Goal: Task Accomplishment & Management: Use online tool/utility

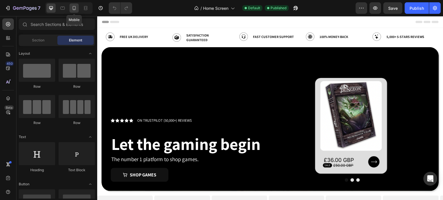
click at [74, 7] on icon at bounding box center [74, 8] width 6 height 6
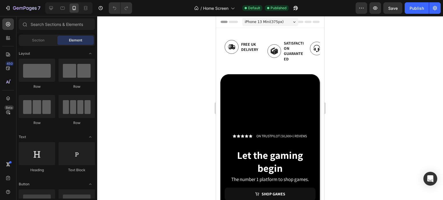
scroll to position [96, 0]
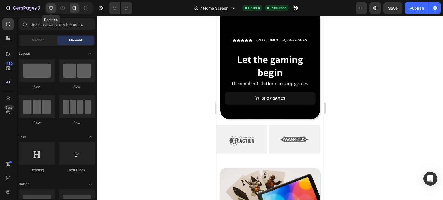
click at [52, 8] on icon at bounding box center [51, 8] width 6 height 6
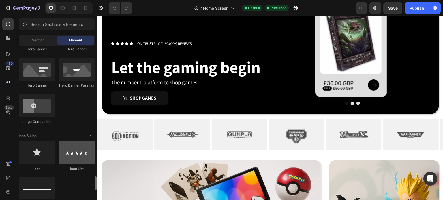
scroll to position [481, 0]
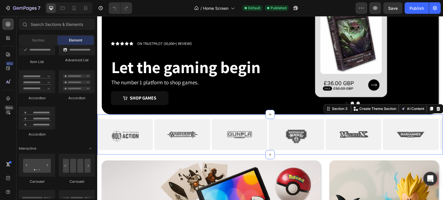
click at [213, 153] on div "Image Image Image Image Image Image Image Image Image Image Image Image Carouse…" at bounding box center [270, 134] width 346 height 40
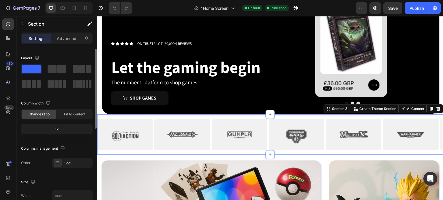
click at [61, 130] on div "12" at bounding box center [56, 129] width 69 height 8
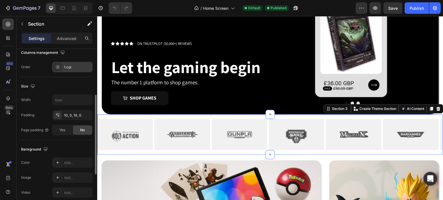
click at [65, 65] on div "1 col" at bounding box center [77, 67] width 27 height 5
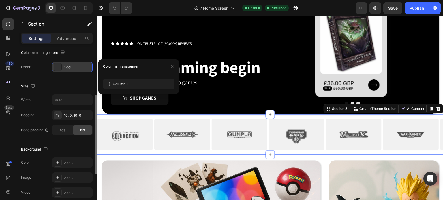
click at [64, 66] on div "1 col" at bounding box center [77, 67] width 27 height 5
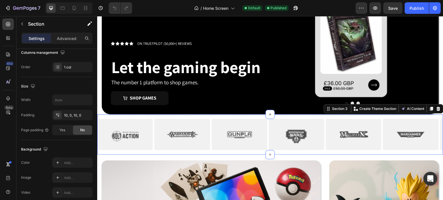
click at [152, 153] on div "Image Image Image Image Image Image Image Image Image Image Image Image Carouse…" at bounding box center [270, 134] width 346 height 40
click at [5, 99] on icon at bounding box center [8, 99] width 6 height 6
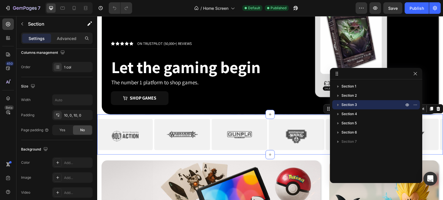
click at [337, 104] on icon "button" at bounding box center [338, 105] width 6 height 6
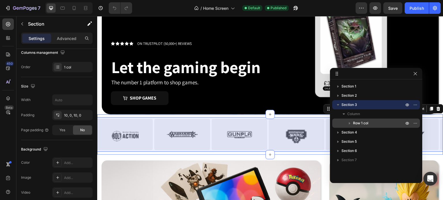
click at [364, 123] on span "Row 1 col" at bounding box center [360, 124] width 15 height 6
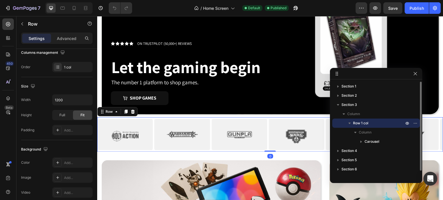
scroll to position [0, 0]
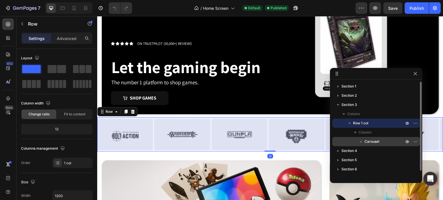
click at [371, 140] on span "Carousel" at bounding box center [371, 142] width 15 height 6
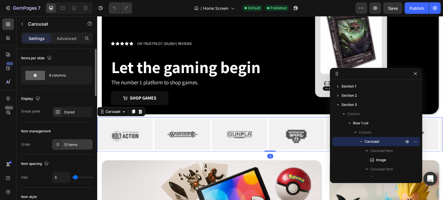
click at [65, 143] on div "12 items" at bounding box center [77, 144] width 27 height 5
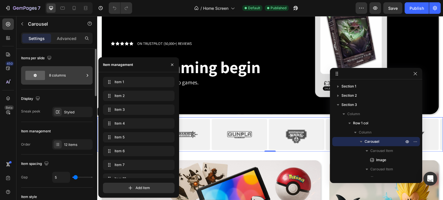
click at [62, 77] on div "8 columns" at bounding box center [66, 75] width 35 height 13
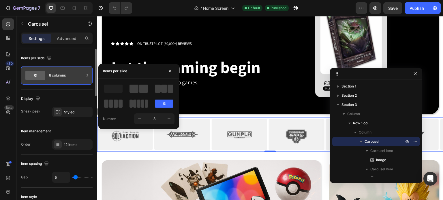
click at [63, 77] on div "8 columns" at bounding box center [66, 75] width 35 height 13
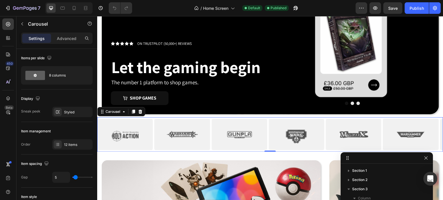
drag, startPoint x: 360, startPoint y: 73, endPoint x: 370, endPoint y: 157, distance: 85.1
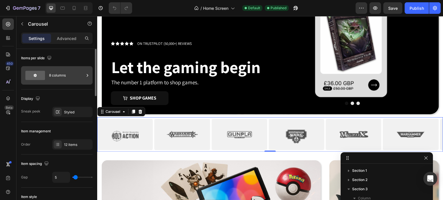
click at [56, 78] on div "8 columns" at bounding box center [66, 75] width 35 height 13
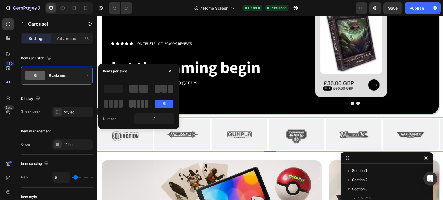
click at [138, 106] on span at bounding box center [138, 104] width 3 height 8
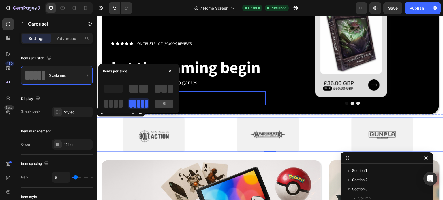
scroll to position [192, 0]
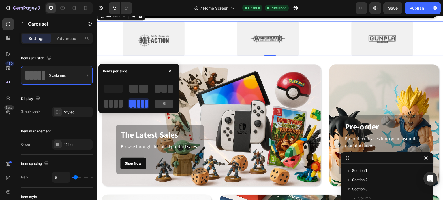
click at [118, 107] on span at bounding box center [120, 104] width 4 height 8
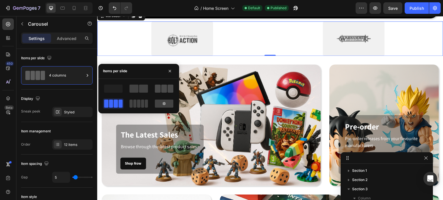
click at [157, 91] on span at bounding box center [158, 89] width 6 height 8
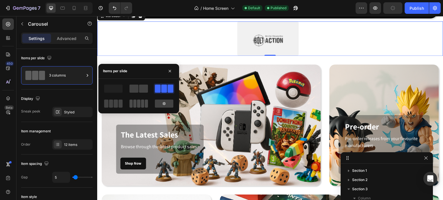
click at [136, 104] on span at bounding box center [134, 104] width 3 height 8
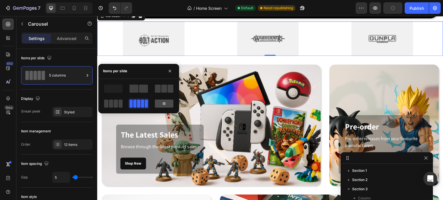
click at [159, 105] on div at bounding box center [164, 104] width 18 height 8
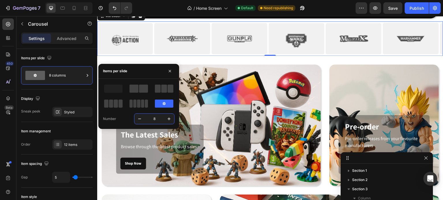
type input "6"
type input "5"
click at [148, 70] on div "Items per slide" at bounding box center [138, 71] width 81 height 15
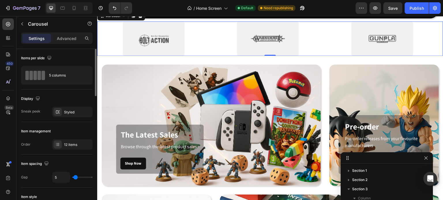
click at [83, 57] on div "Items per slide" at bounding box center [57, 58] width 72 height 9
click at [67, 112] on div "Styled" at bounding box center [72, 112] width 17 height 5
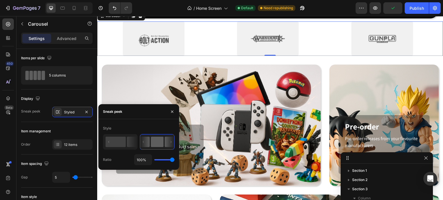
type input "76%"
type input "76"
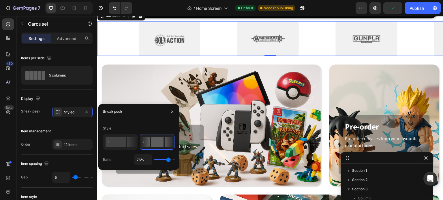
type input "72%"
type input "72"
type input "67%"
type input "67"
type input "66%"
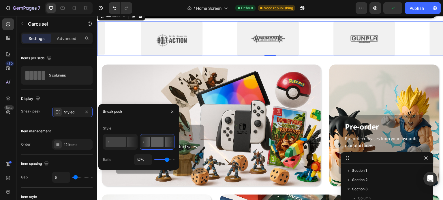
type input "66"
type input "42%"
type input "42"
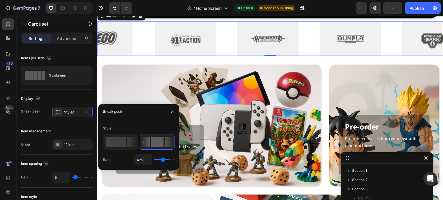
type input "34%"
type input "34"
type input "23%"
type input "23"
type input "19%"
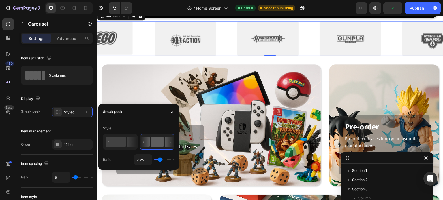
type input "19"
type input "17%"
type input "17"
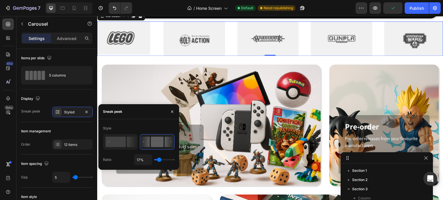
type input "13%"
type input "13"
type input "9%"
type input "9"
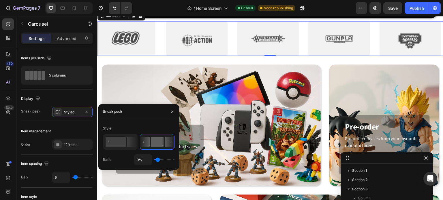
type input "7%"
type input "7"
type input "6%"
type input "6"
type input "3%"
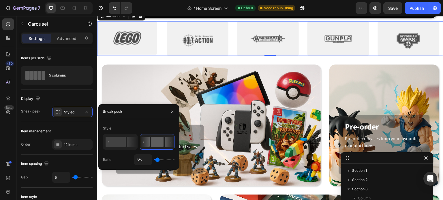
type input "3"
type input "1%"
drag, startPoint x: 173, startPoint y: 159, endPoint x: 144, endPoint y: 158, distance: 28.6
type input "1"
click at [154, 159] on input "range" at bounding box center [164, 159] width 20 height 1
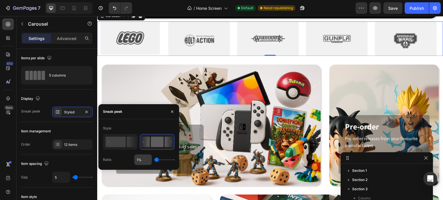
drag, startPoint x: 156, startPoint y: 159, endPoint x: 151, endPoint y: 158, distance: 5.9
click at [154, 160] on input "range" at bounding box center [164, 159] width 20 height 1
click at [76, 148] on div "12 items" at bounding box center [72, 145] width 40 height 10
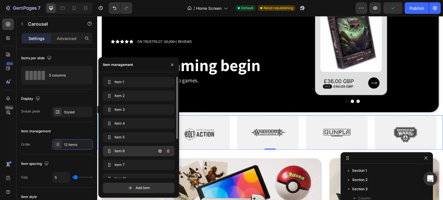
scroll to position [96, 0]
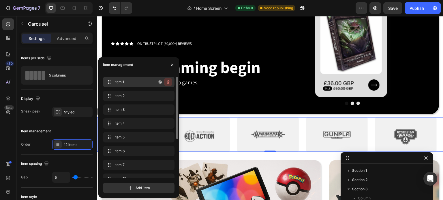
click at [167, 81] on icon "button" at bounding box center [168, 82] width 5 height 5
click at [167, 81] on div "Delete" at bounding box center [164, 82] width 11 height 5
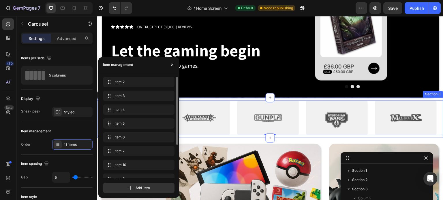
scroll to position [192, 0]
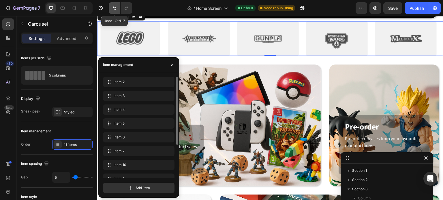
click at [114, 10] on icon "Undo/Redo" at bounding box center [114, 8] width 3 height 4
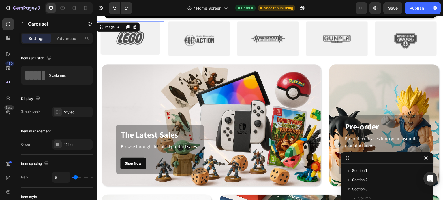
click at [136, 39] on img at bounding box center [130, 38] width 67 height 35
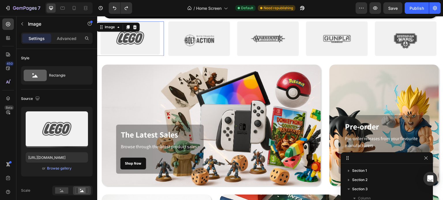
scroll to position [227, 0]
click at [134, 26] on icon at bounding box center [135, 27] width 4 height 4
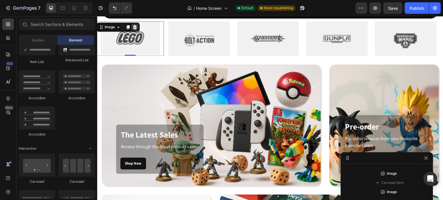
scroll to position [218, 0]
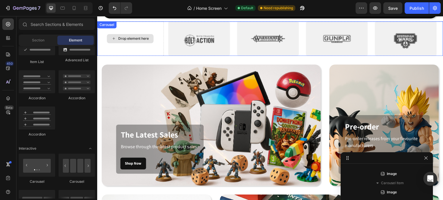
click at [134, 36] on div "Drop element here" at bounding box center [133, 38] width 31 height 5
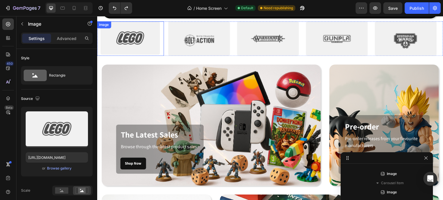
click at [148, 41] on img at bounding box center [130, 38] width 67 height 35
click at [102, 125] on div at bounding box center [62, 119] width 79 height 12
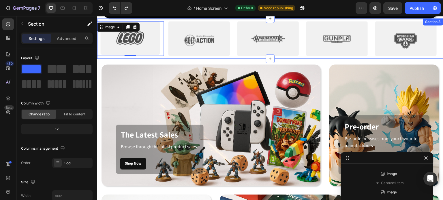
scroll to position [0, 0]
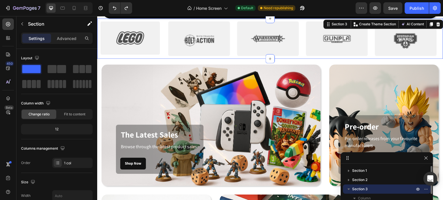
click at [166, 57] on div "Image Image Image Image Image Image Image Image Image Image Image Image Carouse…" at bounding box center [270, 38] width 346 height 40
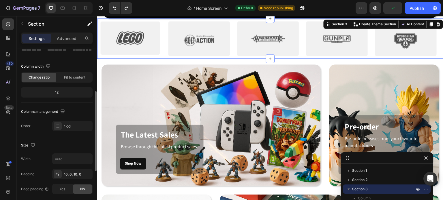
scroll to position [54, 0]
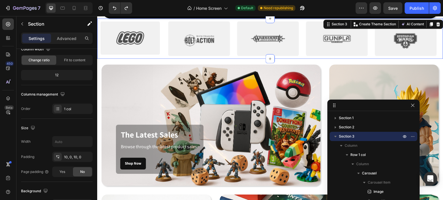
drag, startPoint x: 394, startPoint y: 157, endPoint x: 383, endPoint y: 87, distance: 70.6
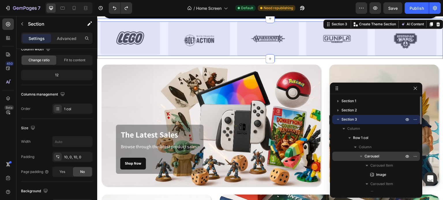
click at [370, 158] on span "Carousel" at bounding box center [371, 157] width 15 height 6
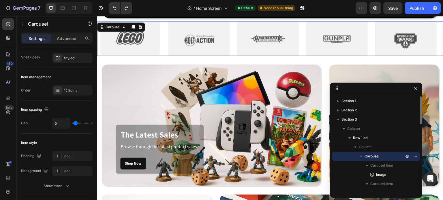
scroll to position [0, 0]
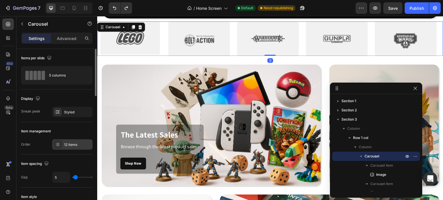
click at [68, 145] on div "12 items" at bounding box center [77, 144] width 27 height 5
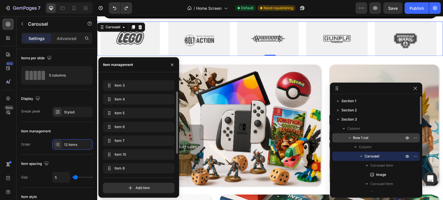
scroll to position [24, 0]
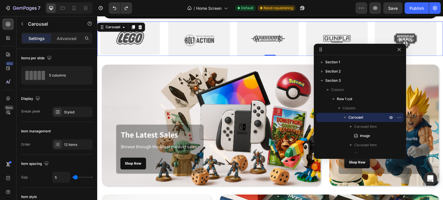
drag, startPoint x: 379, startPoint y: 90, endPoint x: 363, endPoint y: 51, distance: 42.3
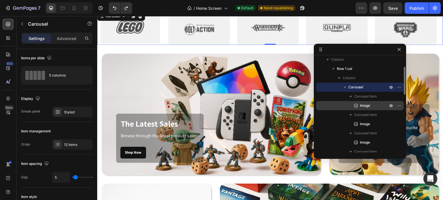
scroll to position [31, 0]
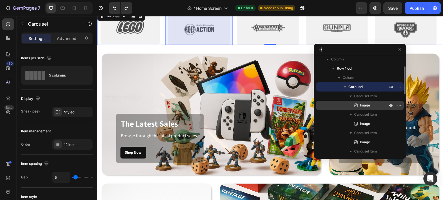
click at [367, 103] on span "Image" at bounding box center [365, 106] width 10 height 6
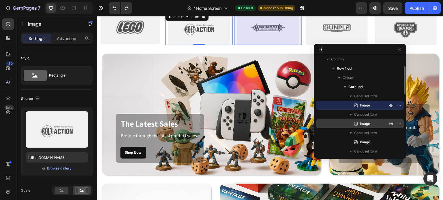
click at [362, 127] on div "Image" at bounding box center [359, 123] width 83 height 9
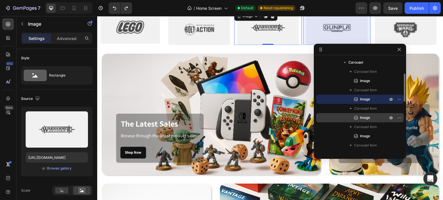
click at [363, 115] on span "Image" at bounding box center [365, 118] width 10 height 6
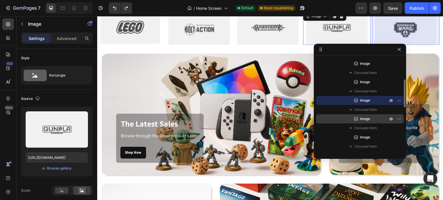
scroll to position [73, 0]
click at [363, 119] on span "Image" at bounding box center [365, 119] width 10 height 6
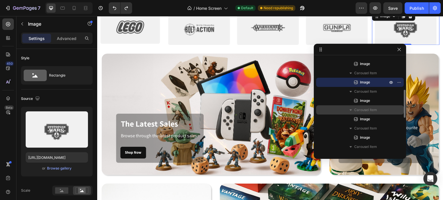
scroll to position [109, 0]
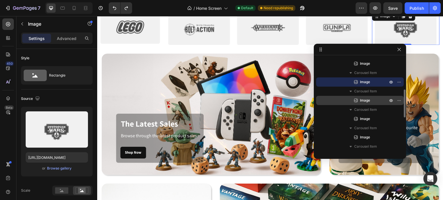
click at [363, 101] on span "Image" at bounding box center [365, 101] width 10 height 6
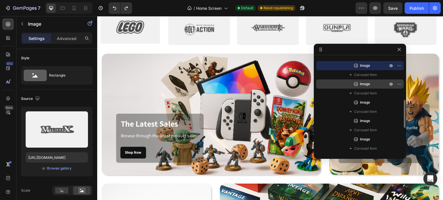
click at [369, 84] on span "Image" at bounding box center [365, 84] width 10 height 6
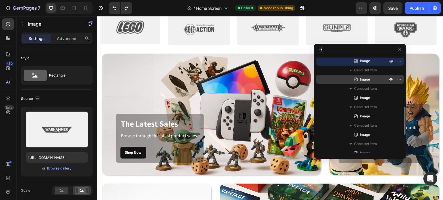
scroll to position [167, 0]
click at [370, 79] on span "Image" at bounding box center [365, 80] width 10 height 6
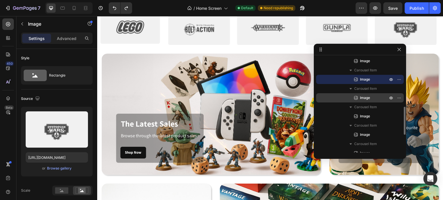
click at [364, 99] on span "Image" at bounding box center [365, 98] width 10 height 6
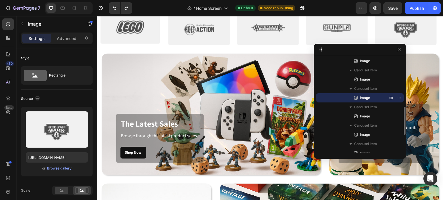
click at [364, 99] on span "Image" at bounding box center [365, 98] width 10 height 6
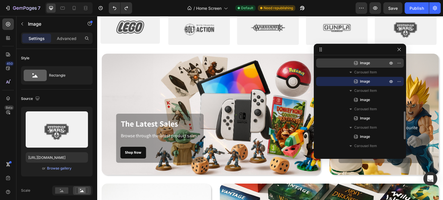
scroll to position [183, 0]
click at [359, 65] on p "Image" at bounding box center [367, 64] width 29 height 6
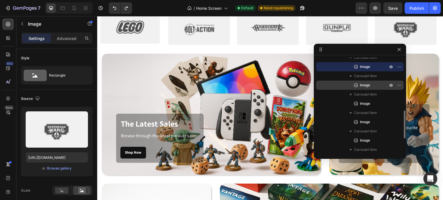
scroll to position [180, 0]
click at [363, 88] on span "Image" at bounding box center [365, 85] width 10 height 6
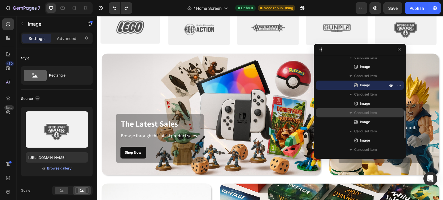
click at [360, 109] on div "Carousel Item" at bounding box center [359, 112] width 83 height 9
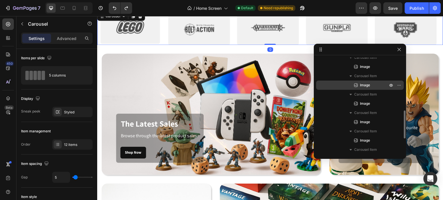
click at [366, 82] on span "Image" at bounding box center [365, 85] width 10 height 6
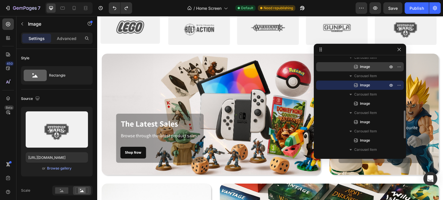
click at [368, 66] on span "Image" at bounding box center [365, 67] width 10 height 6
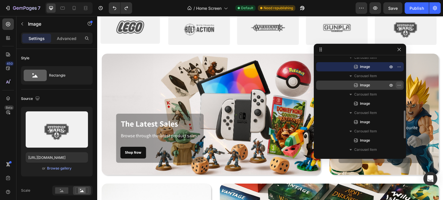
click at [401, 83] on button "button" at bounding box center [399, 85] width 7 height 7
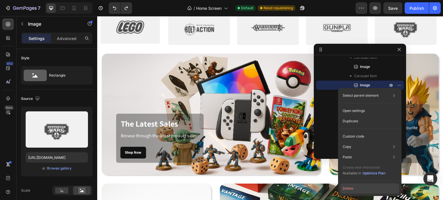
drag, startPoint x: 355, startPoint y: 188, endPoint x: 258, endPoint y: 171, distance: 98.3
click at [355, 188] on button "Delete" at bounding box center [369, 189] width 59 height 10
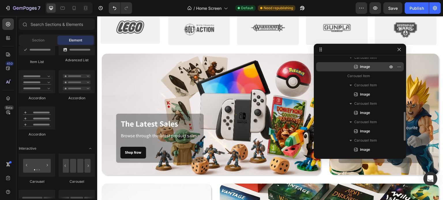
click at [363, 68] on span "Image" at bounding box center [365, 67] width 10 height 6
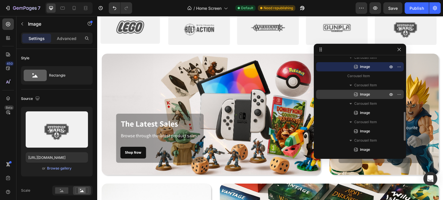
click at [364, 92] on span "Image" at bounding box center [365, 95] width 10 height 6
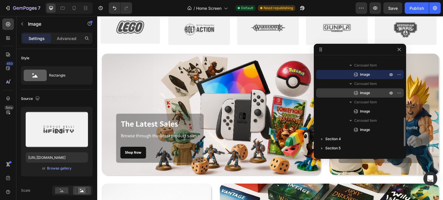
scroll to position [200, 0]
click at [364, 94] on span "Image" at bounding box center [365, 93] width 10 height 6
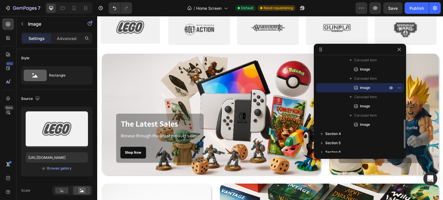
scroll to position [205, 0]
click at [401, 86] on button "button" at bounding box center [399, 87] width 7 height 7
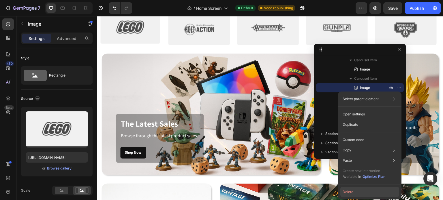
click at [359, 192] on button "Delete" at bounding box center [369, 192] width 59 height 10
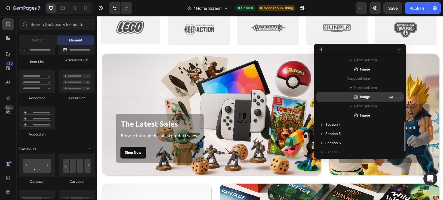
click at [367, 98] on span "Image" at bounding box center [365, 97] width 10 height 6
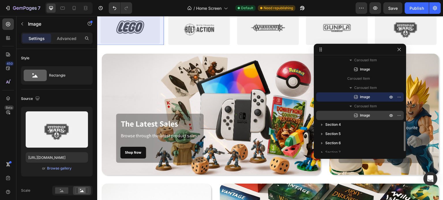
click at [364, 113] on span "Image" at bounding box center [365, 116] width 10 height 6
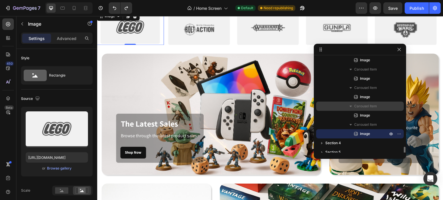
scroll to position [227, 0]
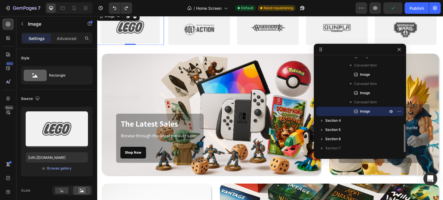
click at [364, 111] on span "Image" at bounding box center [365, 112] width 10 height 6
click at [398, 110] on icon "button" at bounding box center [399, 111] width 5 height 5
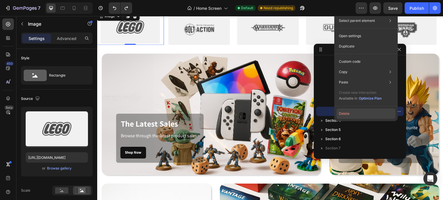
click at [363, 113] on button "Delete" at bounding box center [365, 114] width 59 height 10
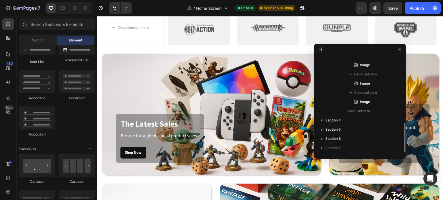
scroll to position [218, 0]
click at [377, 101] on p "Image" at bounding box center [367, 102] width 29 height 6
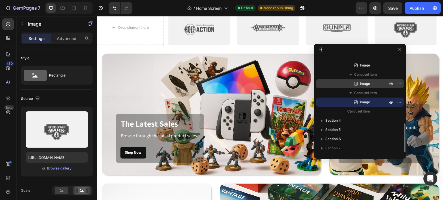
click at [374, 83] on p "Image" at bounding box center [367, 84] width 29 height 6
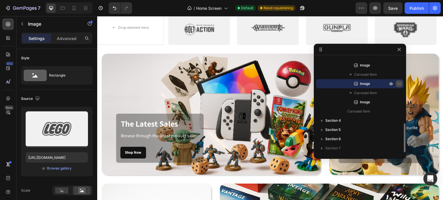
click at [399, 83] on icon "button" at bounding box center [399, 84] width 5 height 5
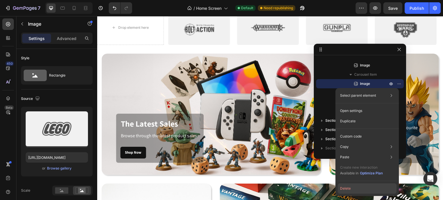
click at [354, 188] on button "Delete" at bounding box center [367, 189] width 59 height 10
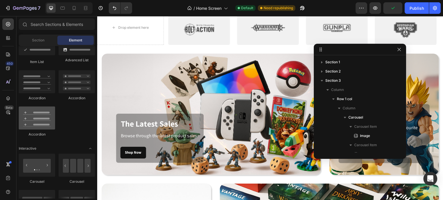
scroll to position [288, 0]
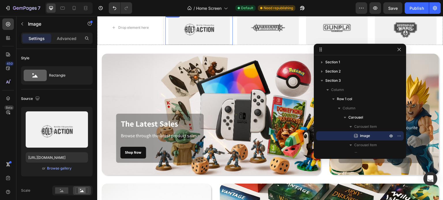
click at [165, 42] on img at bounding box center [198, 27] width 67 height 35
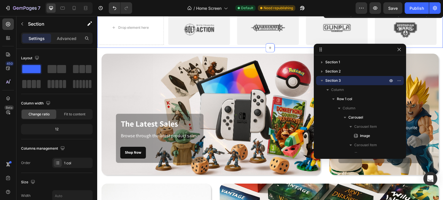
click at [164, 45] on div "Image Image Image Image Image Image Image Image Image Drop element here Image D…" at bounding box center [270, 27] width 346 height 40
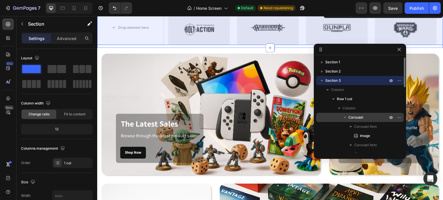
click at [364, 118] on p "Carousel" at bounding box center [368, 118] width 40 height 6
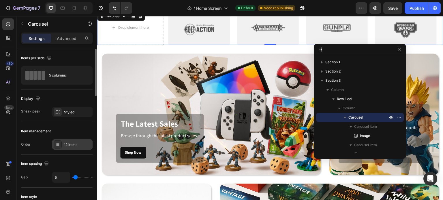
click at [69, 146] on div "12 items" at bounding box center [77, 144] width 27 height 5
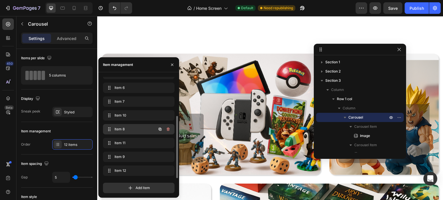
scroll to position [395, 0]
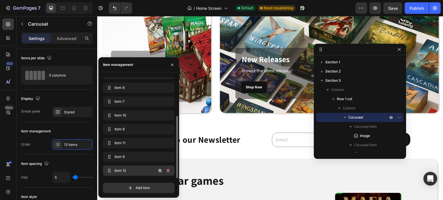
click at [129, 167] on div "Item 12 Item 12" at bounding box center [130, 171] width 51 height 8
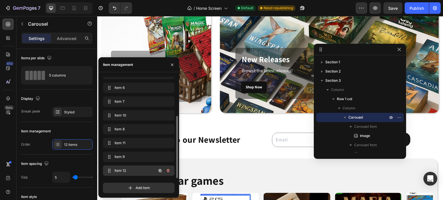
click at [140, 171] on span "Item 12" at bounding box center [130, 170] width 33 height 5
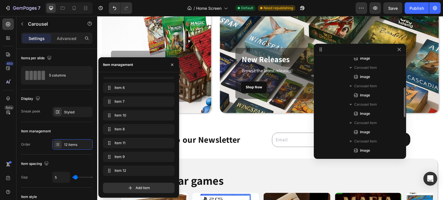
scroll to position [192, 0]
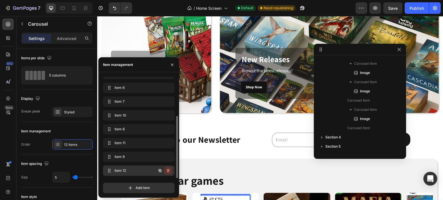
click at [168, 172] on icon "button" at bounding box center [168, 171] width 0 height 1
click at [168, 171] on div "Delete" at bounding box center [164, 170] width 11 height 5
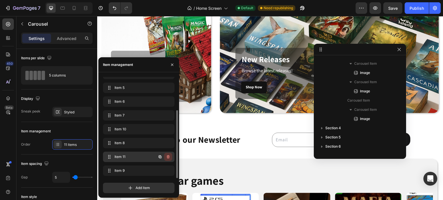
click at [168, 157] on icon "button" at bounding box center [168, 157] width 0 height 1
click at [168, 157] on div "Delete" at bounding box center [164, 157] width 11 height 5
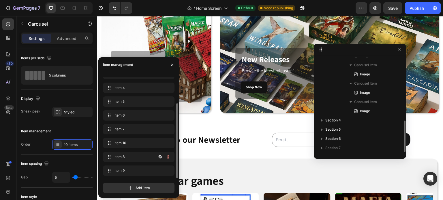
scroll to position [36, 0]
click at [27, 135] on div "Item management" at bounding box center [57, 131] width 72 height 9
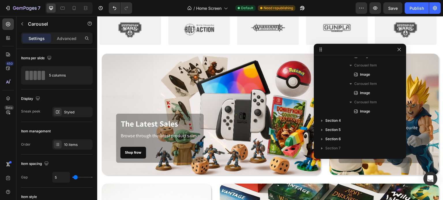
scroll to position [107, 0]
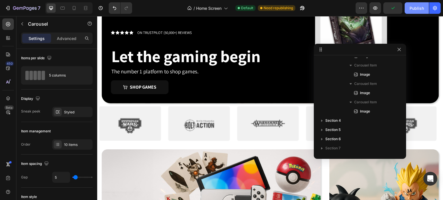
click at [420, 10] on div "Publish" at bounding box center [416, 8] width 14 height 6
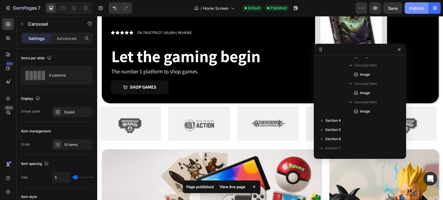
click at [419, 5] on button "Publish" at bounding box center [417, 8] width 24 height 12
click at [376, 7] on icon "button" at bounding box center [375, 8] width 6 height 6
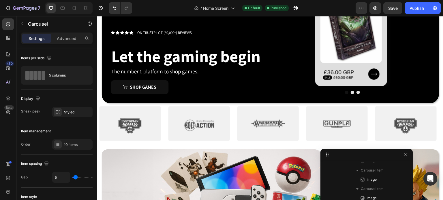
drag, startPoint x: 334, startPoint y: 48, endPoint x: 361, endPoint y: 153, distance: 108.6
click at [146, 129] on img at bounding box center [130, 123] width 67 height 35
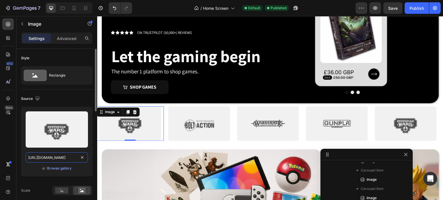
click at [60, 159] on input "[URL][DOMAIN_NAME]" at bounding box center [57, 158] width 62 height 10
paste input "[DOMAIN_NAME][URL]"
type input "[URL][DOMAIN_NAME]"
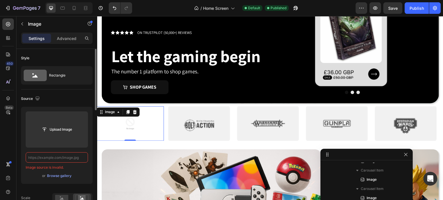
scroll to position [0, 0]
click at [116, 8] on icon "Undo/Redo" at bounding box center [115, 8] width 6 height 6
type input "[URL][DOMAIN_NAME]"
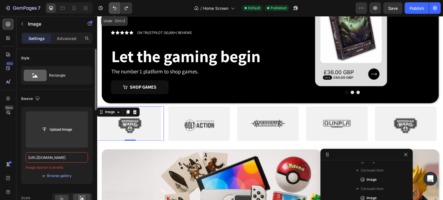
click at [116, 7] on icon "Undo/Redo" at bounding box center [115, 8] width 6 height 6
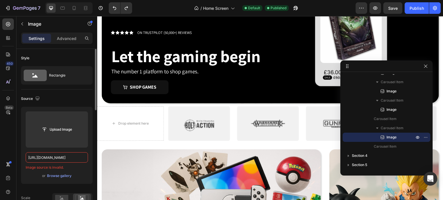
drag, startPoint x: 364, startPoint y: 153, endPoint x: 390, endPoint y: 47, distance: 109.1
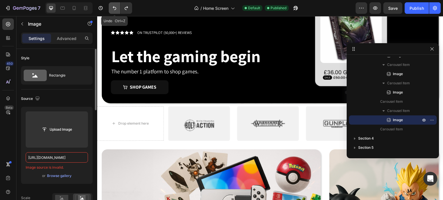
click at [114, 8] on icon "Undo/Redo" at bounding box center [115, 8] width 6 height 6
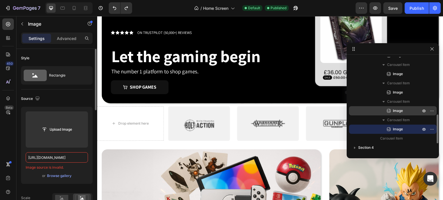
click at [411, 112] on p "Image" at bounding box center [400, 111] width 29 height 6
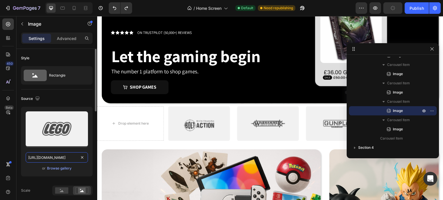
click at [59, 159] on input "[URL][DOMAIN_NAME]" at bounding box center [57, 158] width 62 height 10
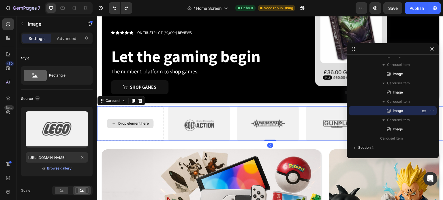
click at [152, 130] on div "Drop element here" at bounding box center [130, 123] width 67 height 35
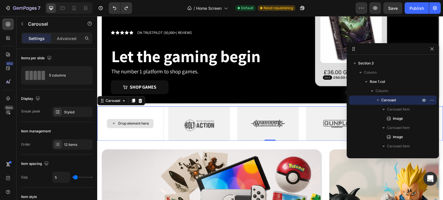
click at [161, 123] on div "Drop element here" at bounding box center [130, 123] width 67 height 35
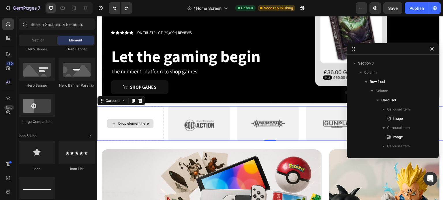
click at [132, 122] on div "Drop element here" at bounding box center [133, 123] width 31 height 5
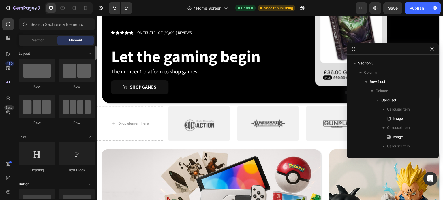
scroll to position [96, 0]
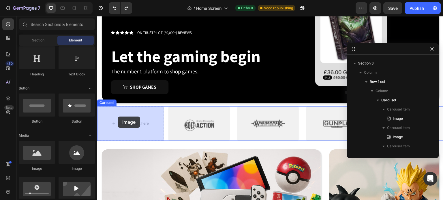
drag, startPoint x: 137, startPoint y: 170, endPoint x: 105, endPoint y: 129, distance: 51.8
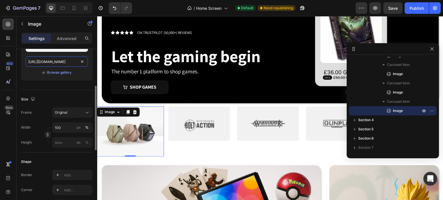
click at [54, 62] on input "[URL][DOMAIN_NAME]" at bounding box center [57, 62] width 62 height 10
paste input "0947/2140/9411/files/[URL][DOMAIN_NAME]"
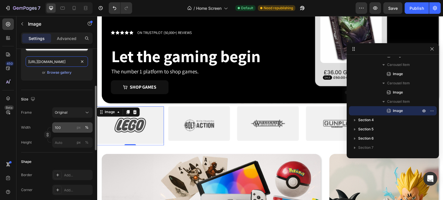
type input "[URL][DOMAIN_NAME]"
click at [63, 129] on input "100" at bounding box center [72, 128] width 40 height 10
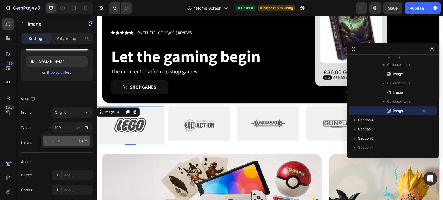
click at [64, 141] on p "Full 100%" at bounding box center [70, 141] width 33 height 5
click at [62, 143] on input "px %" at bounding box center [72, 143] width 40 height 10
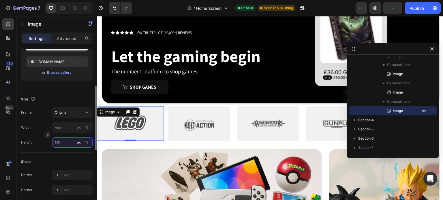
type input "120"
click at [81, 162] on div "Shape" at bounding box center [57, 161] width 72 height 9
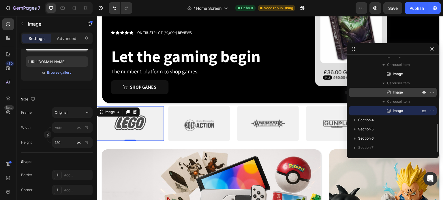
click at [401, 92] on span "Image" at bounding box center [398, 93] width 10 height 6
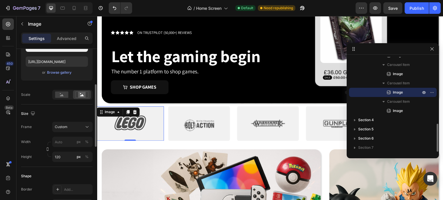
scroll to position [96, 0]
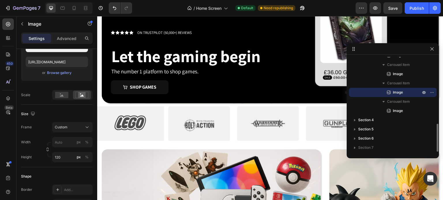
click at [401, 92] on span "Image" at bounding box center [398, 93] width 10 height 6
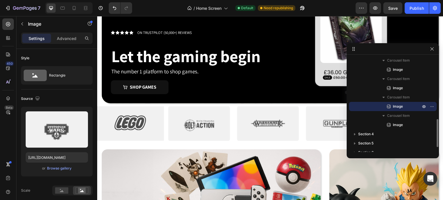
scroll to position [213, 0]
click at [402, 91] on span "Image" at bounding box center [398, 89] width 10 height 6
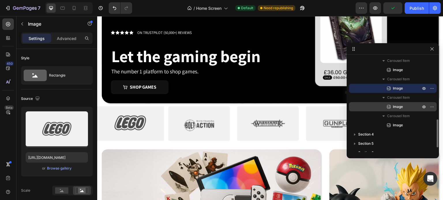
click at [399, 106] on span "Image" at bounding box center [398, 107] width 10 height 6
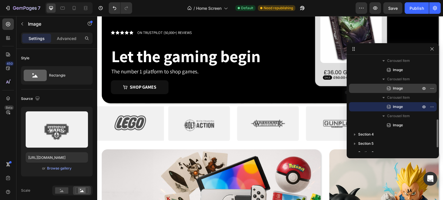
click at [398, 90] on span "Image" at bounding box center [398, 89] width 10 height 6
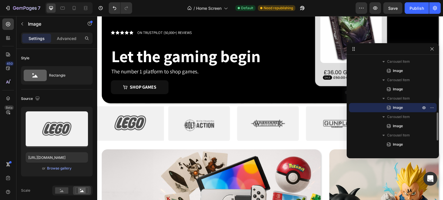
scroll to position [192, 0]
click at [398, 90] on span "Image" at bounding box center [398, 91] width 10 height 6
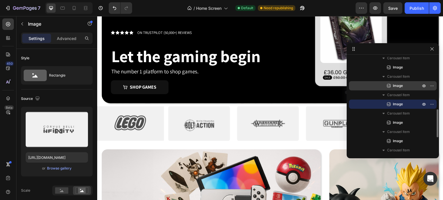
scroll to position [179, 0]
click at [398, 89] on span "Image" at bounding box center [398, 86] width 10 height 6
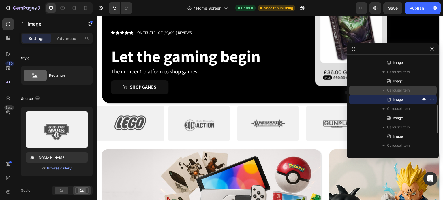
scroll to position [165, 0]
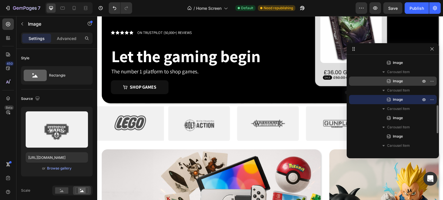
click at [397, 81] on span "Image" at bounding box center [398, 81] width 10 height 6
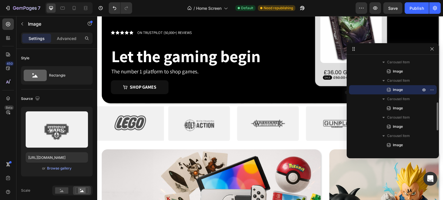
scroll to position [156, 0]
click at [397, 71] on span "Image" at bounding box center [398, 72] width 10 height 6
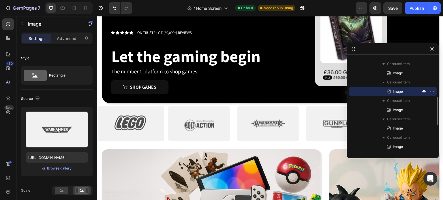
scroll to position [136, 0]
click at [397, 72] on span "Image" at bounding box center [398, 73] width 10 height 6
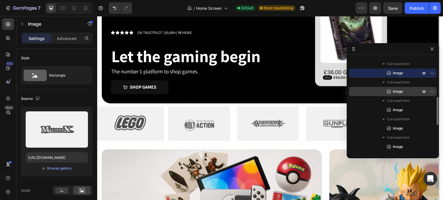
click at [394, 91] on span "Image" at bounding box center [398, 92] width 10 height 6
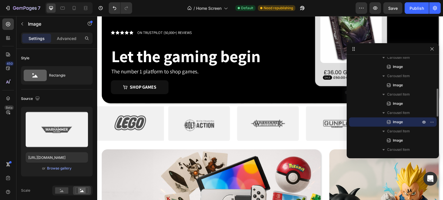
scroll to position [104, 0]
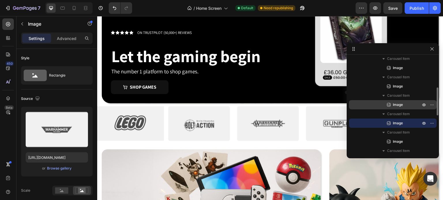
click at [398, 106] on span "Image" at bounding box center [398, 105] width 10 height 6
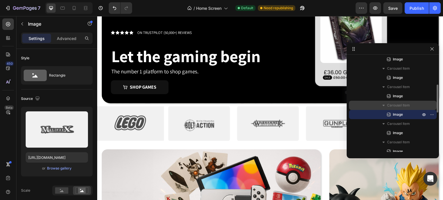
scroll to position [94, 0]
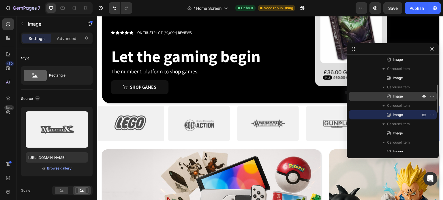
click at [397, 97] on span "Image" at bounding box center [398, 97] width 10 height 6
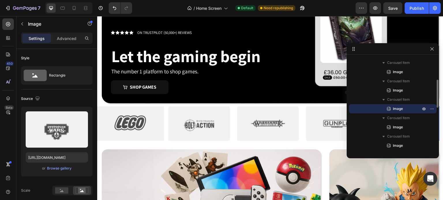
scroll to position [80, 0]
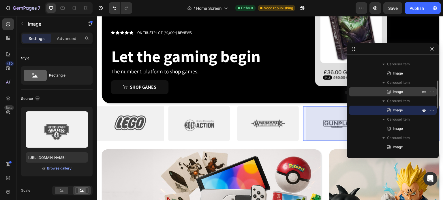
click at [397, 91] on span "Image" at bounding box center [398, 92] width 10 height 6
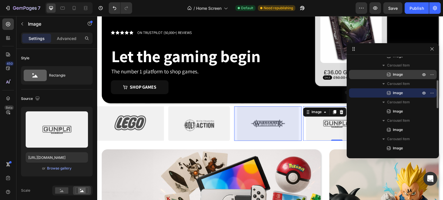
click at [399, 73] on span "Image" at bounding box center [398, 75] width 10 height 6
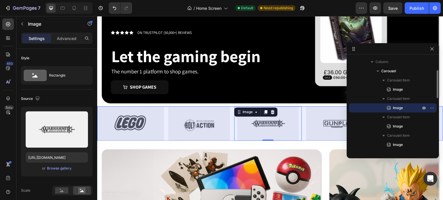
scroll to position [46, 0]
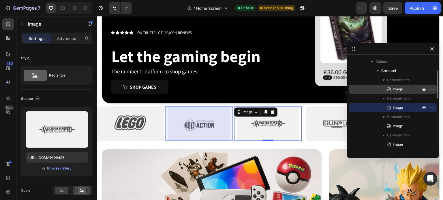
click at [397, 91] on span "Image" at bounding box center [398, 89] width 10 height 6
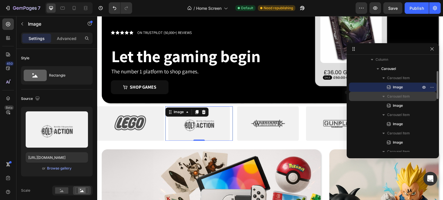
scroll to position [48, 0]
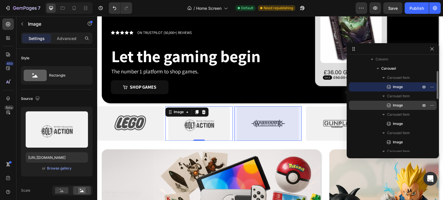
click at [391, 106] on icon at bounding box center [389, 106] width 6 height 6
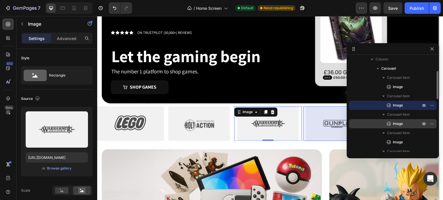
click at [391, 123] on icon at bounding box center [389, 124] width 6 height 6
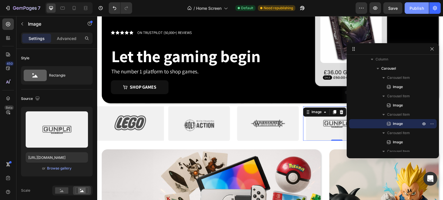
click at [412, 4] on button "Publish" at bounding box center [417, 8] width 24 height 12
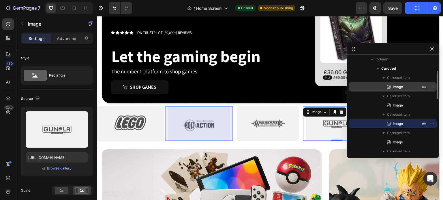
click at [398, 85] on span "Image" at bounding box center [398, 87] width 10 height 6
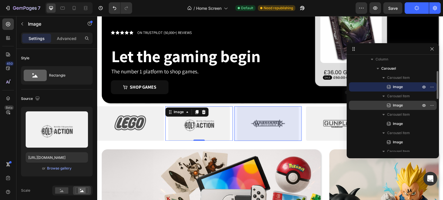
click at [394, 108] on span "Image" at bounding box center [398, 106] width 10 height 6
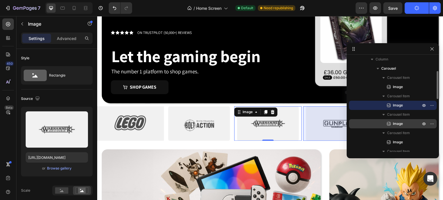
click at [395, 124] on span "Image" at bounding box center [398, 124] width 10 height 6
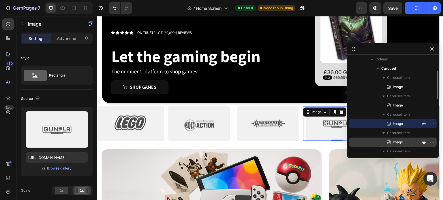
click at [395, 143] on span "Image" at bounding box center [398, 143] width 10 height 6
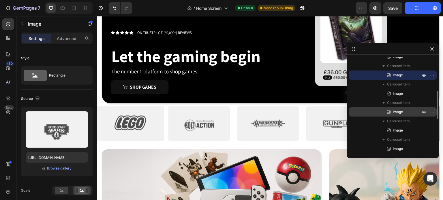
scroll to position [115, 0]
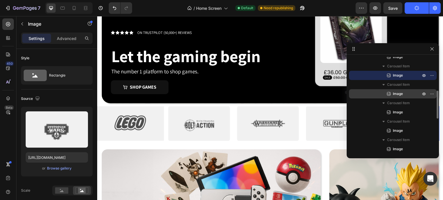
click at [394, 96] on span "Image" at bounding box center [398, 94] width 10 height 6
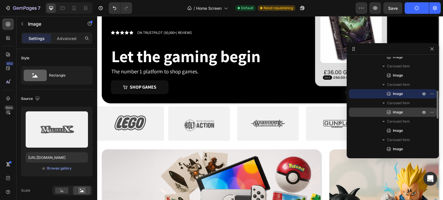
click at [395, 115] on span "Image" at bounding box center [398, 113] width 10 height 6
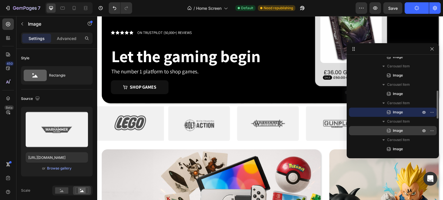
click at [394, 132] on span "Image" at bounding box center [398, 131] width 10 height 6
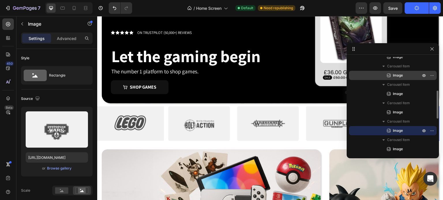
click at [394, 76] on span "Image" at bounding box center [398, 76] width 10 height 6
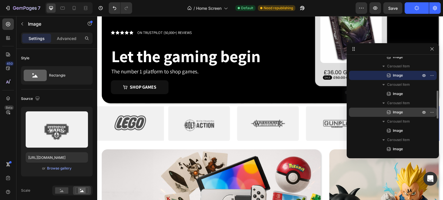
click at [393, 115] on span "Image" at bounding box center [398, 113] width 10 height 6
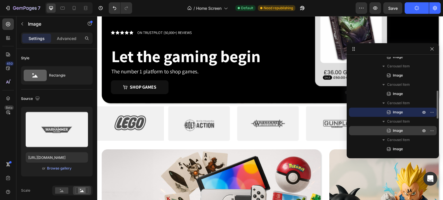
click at [391, 130] on icon at bounding box center [389, 131] width 6 height 6
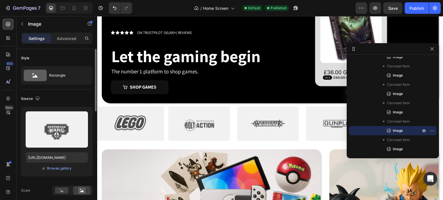
scroll to position [96, 0]
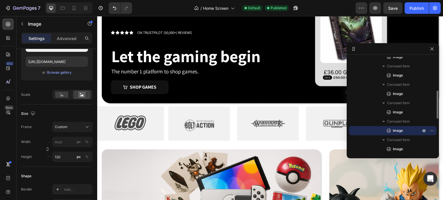
click at [397, 131] on span "Image" at bounding box center [398, 131] width 10 height 6
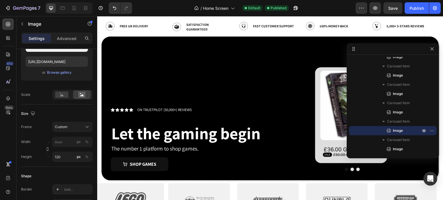
scroll to position [0, 0]
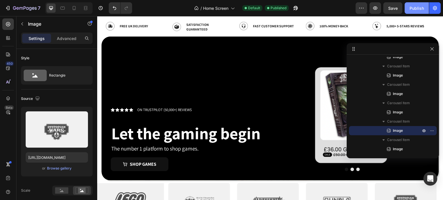
click at [416, 5] on button "Publish" at bounding box center [417, 8] width 24 height 12
